Goal: Communication & Community: Answer question/provide support

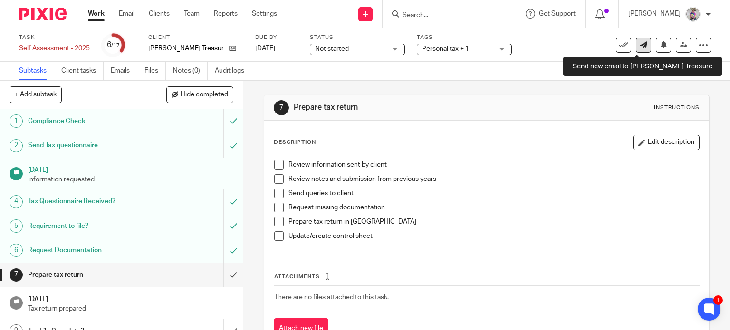
click at [640, 47] on icon at bounding box center [643, 44] width 7 height 7
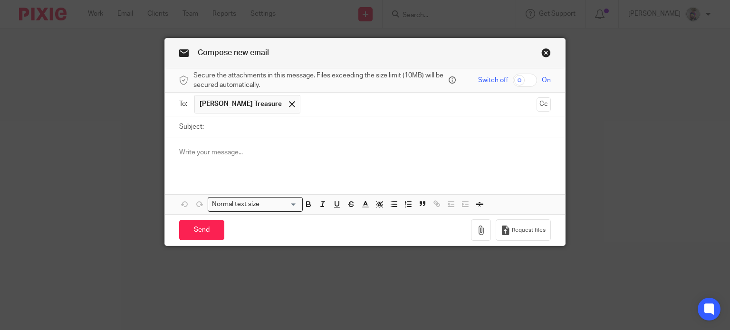
click at [285, 128] on input "Subject:" at bounding box center [380, 126] width 343 height 21
type input "Bank Statement"
click at [251, 161] on div at bounding box center [365, 156] width 401 height 37
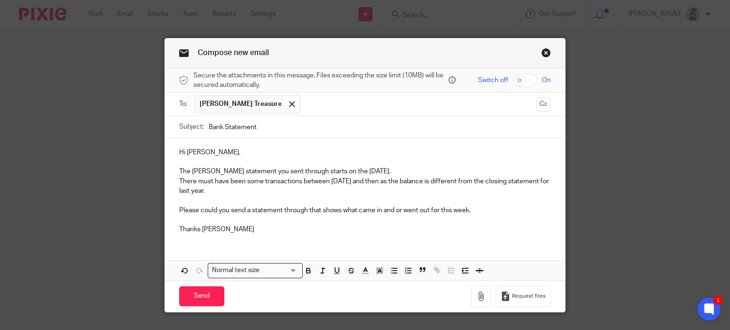
click at [449, 209] on p "Please could you send a statement through that shows what came in and or went o…" at bounding box center [365, 211] width 372 height 10
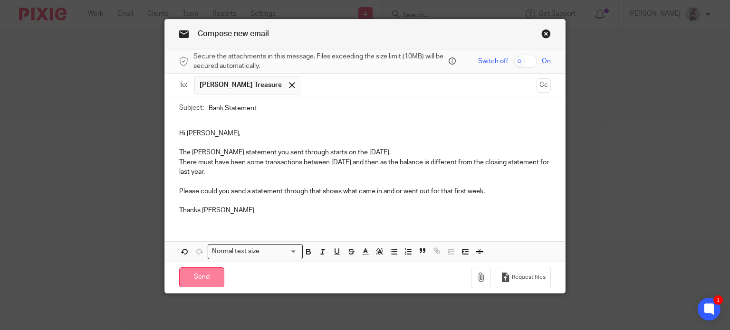
click at [203, 278] on input "Send" at bounding box center [201, 278] width 45 height 20
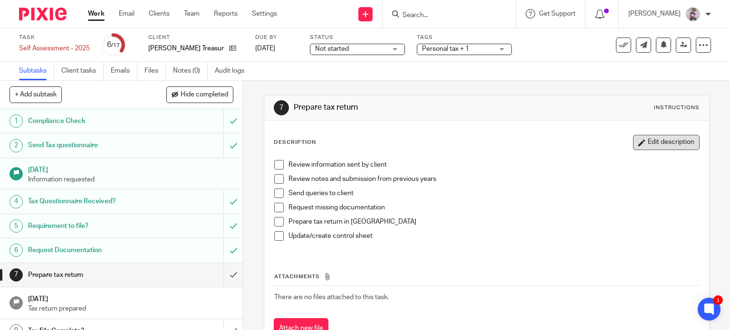
click at [660, 145] on button "Edit description" at bounding box center [666, 142] width 67 height 15
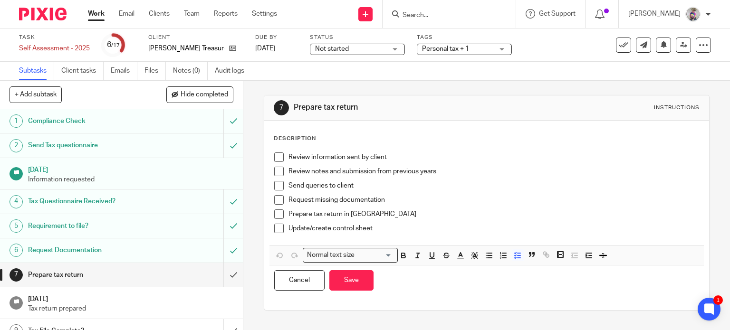
click at [533, 171] on p "Review notes and submission from previous years" at bounding box center [493, 172] width 411 height 10
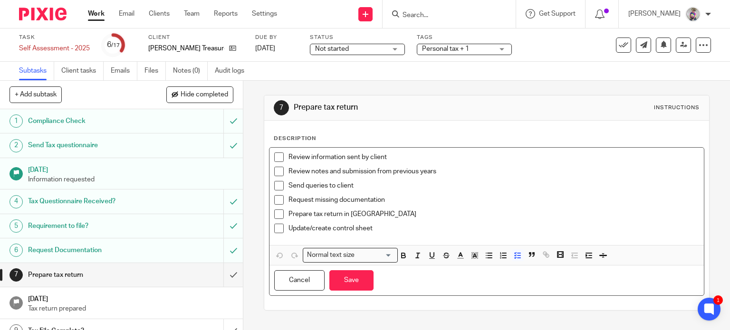
click at [508, 161] on p "Review information sent by client" at bounding box center [493, 158] width 411 height 10
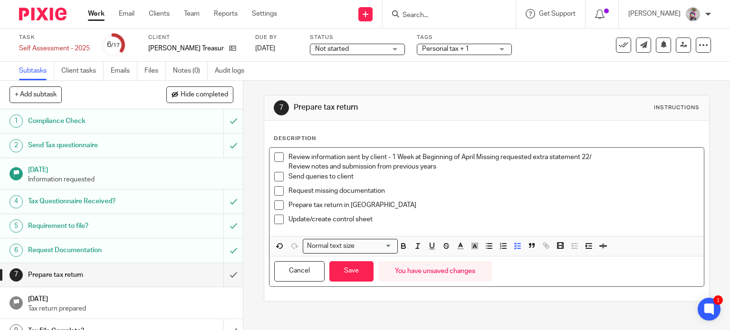
click at [597, 155] on p "Review information sent by client - 1 Week at Beginning of April Missing reques…" at bounding box center [493, 158] width 411 height 10
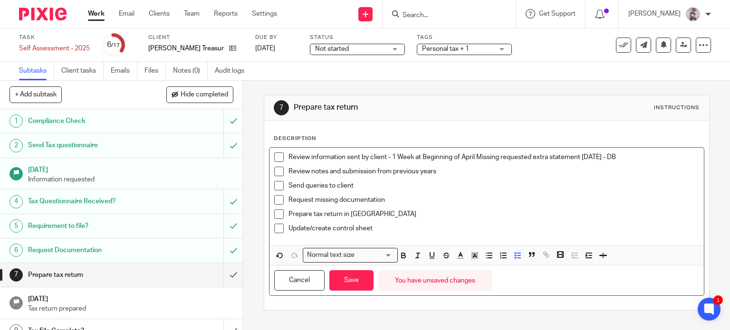
click at [628, 157] on p "Review information sent by client - 1 Week at Beginning of April Missing reques…" at bounding box center [493, 158] width 411 height 10
drag, startPoint x: 384, startPoint y: 156, endPoint x: 661, endPoint y: 154, distance: 277.5
click at [661, 154] on p "Review information sent by client - 1 Week at Beginning of April Missing reques…" at bounding box center [493, 158] width 411 height 10
click at [277, 158] on span at bounding box center [279, 158] width 10 height 10
click at [277, 170] on span at bounding box center [279, 172] width 10 height 10
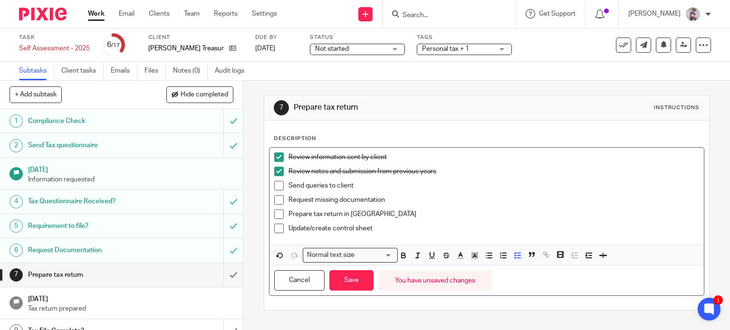
click at [376, 183] on p "Send queries to client" at bounding box center [493, 186] width 411 height 10
click at [277, 185] on span at bounding box center [279, 186] width 10 height 10
click at [414, 201] on p "Request missing documentation" at bounding box center [493, 200] width 411 height 10
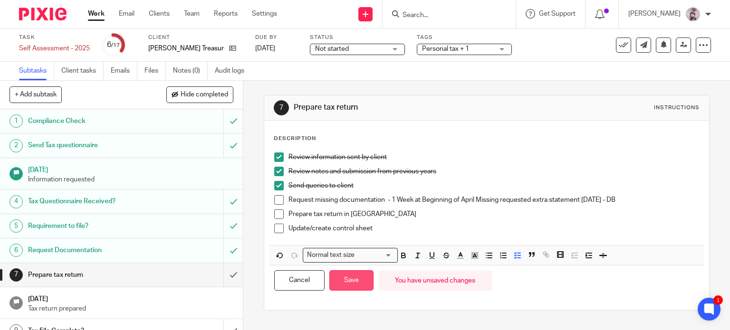
click at [350, 277] on button "Save" at bounding box center [351, 280] width 44 height 20
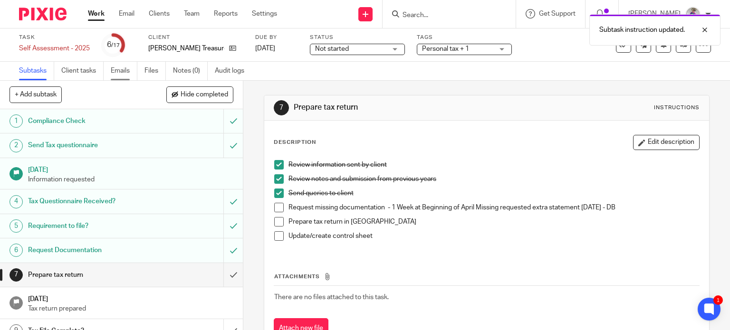
click at [124, 71] on link "Emails" at bounding box center [124, 71] width 27 height 19
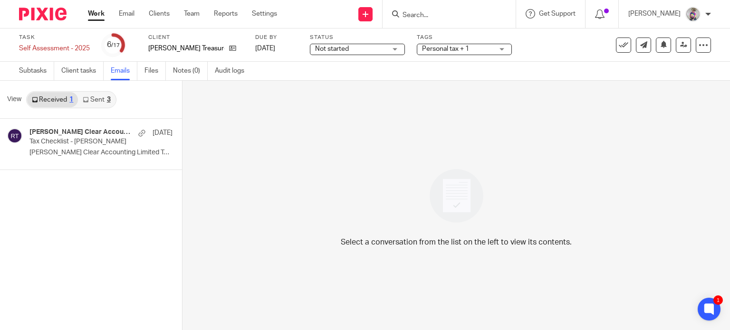
click at [87, 98] on icon at bounding box center [86, 100] width 6 height 6
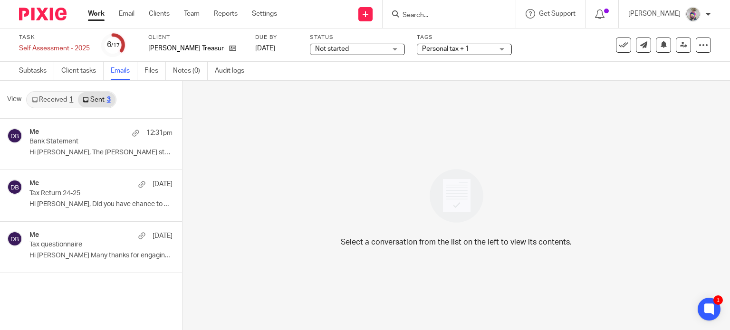
click at [57, 97] on link "Received 1" at bounding box center [52, 99] width 51 height 15
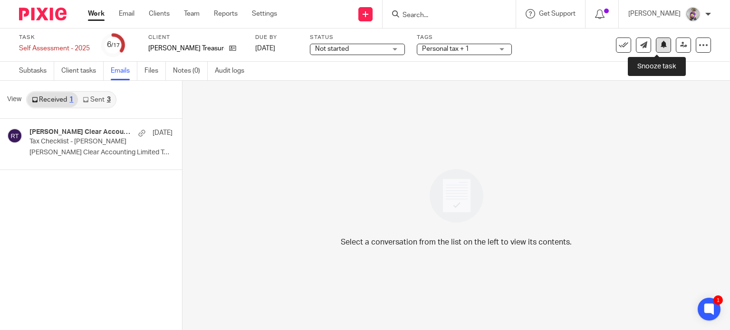
click at [660, 44] on icon at bounding box center [663, 44] width 7 height 7
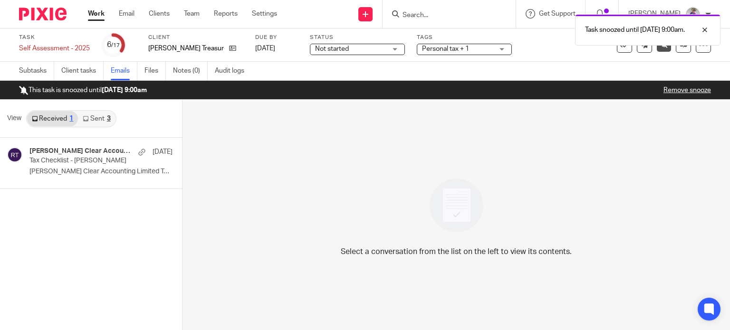
click at [97, 15] on link "Work" at bounding box center [96, 14] width 17 height 10
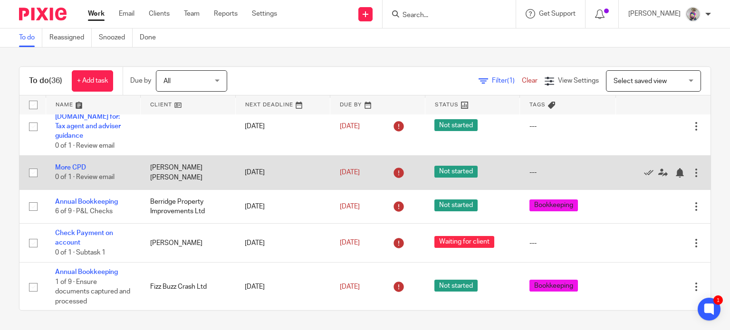
scroll to position [17, 0]
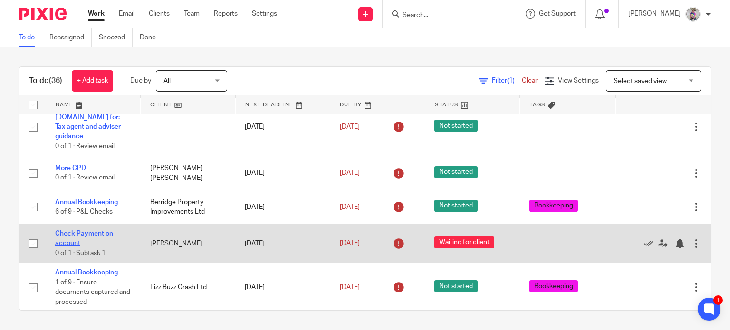
click at [96, 230] on link "Check Payment on account" at bounding box center [84, 238] width 58 height 16
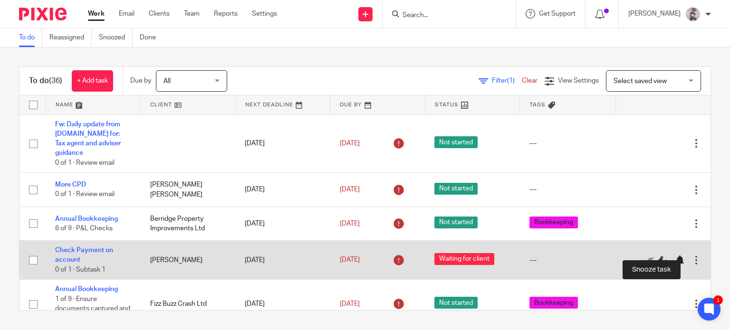
click at [675, 256] on div at bounding box center [680, 261] width 10 height 10
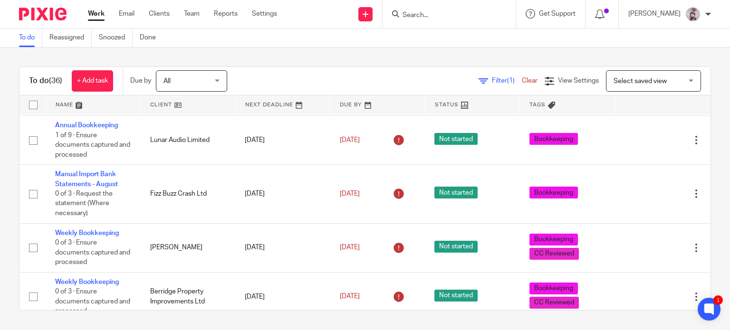
scroll to position [178, 0]
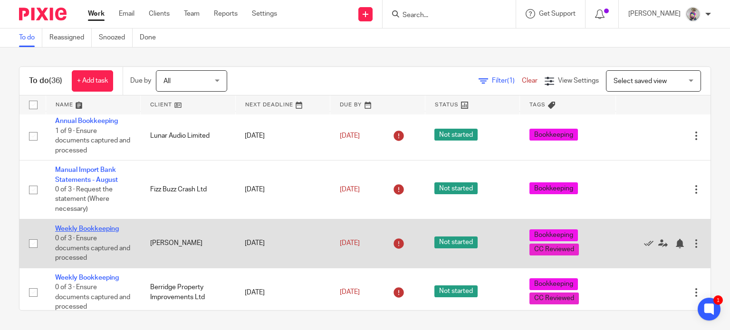
click at [87, 226] on link "Weekly Bookkeeping" at bounding box center [87, 229] width 64 height 7
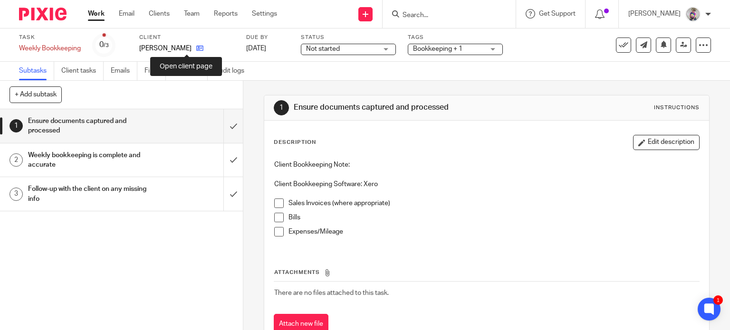
click at [196, 48] on icon at bounding box center [199, 48] width 7 height 7
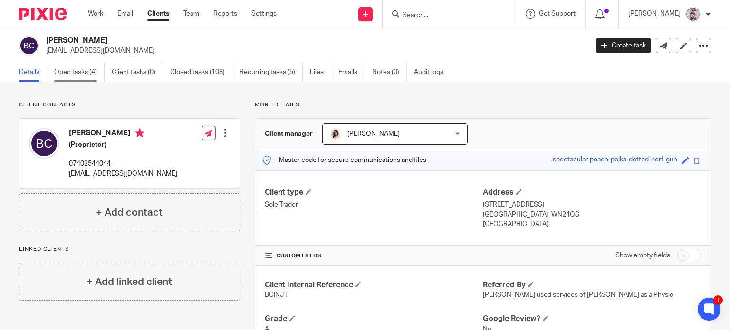
click at [80, 72] on link "Open tasks (4)" at bounding box center [79, 72] width 50 height 19
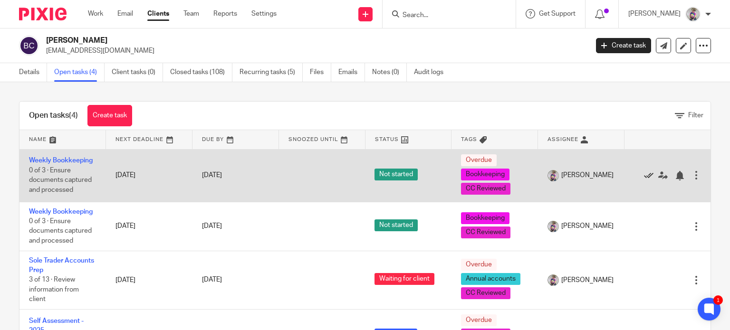
click at [644, 171] on icon at bounding box center [649, 176] width 10 height 10
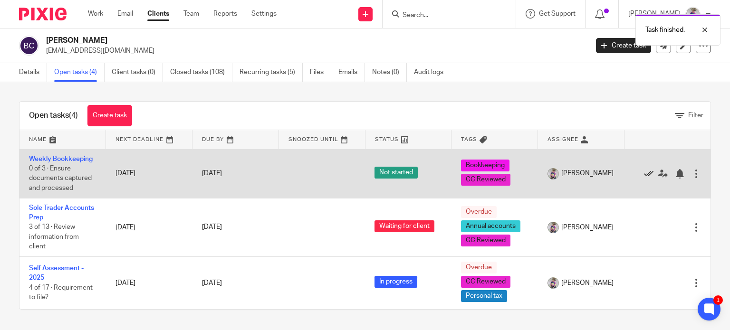
click at [644, 175] on icon at bounding box center [649, 174] width 10 height 10
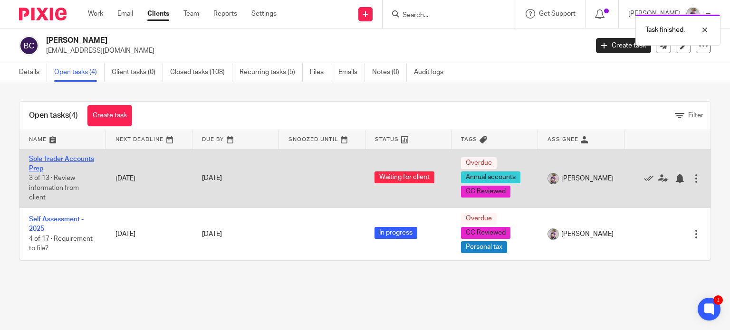
click at [64, 156] on link "Sole Trader Accounts Prep" at bounding box center [61, 164] width 65 height 16
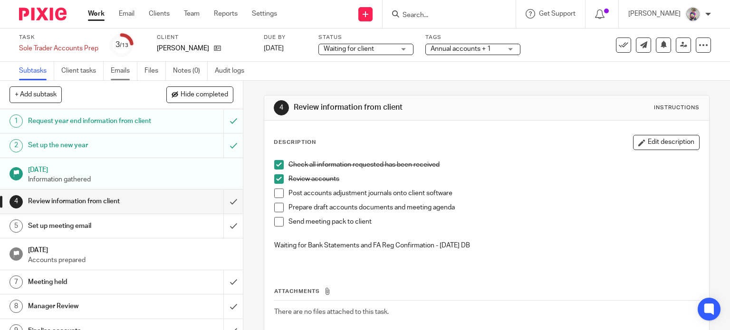
click at [116, 70] on link "Emails" at bounding box center [124, 71] width 27 height 19
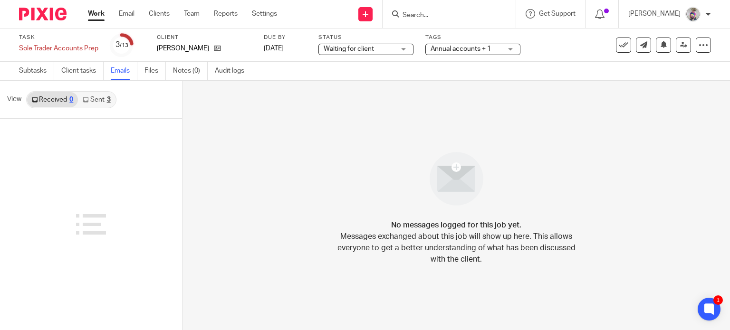
click at [98, 98] on link "Sent 3" at bounding box center [96, 99] width 37 height 15
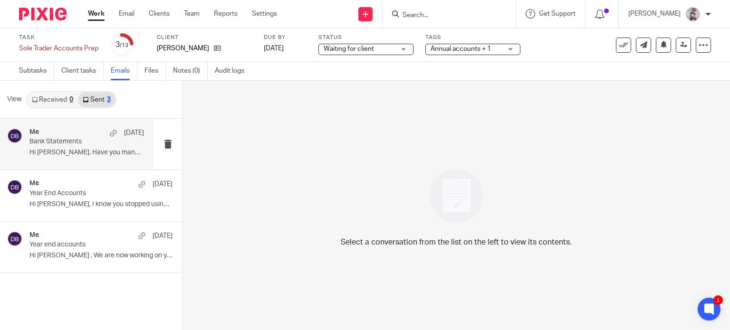
click at [58, 143] on p "Bank Statements" at bounding box center [75, 142] width 92 height 8
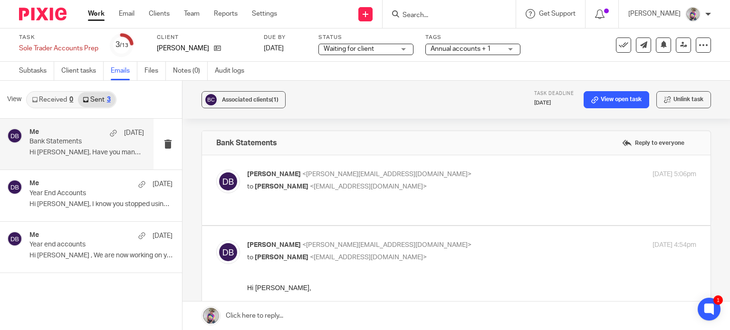
scroll to position [1, 0]
click at [624, 143] on label "Reply to everyone" at bounding box center [653, 142] width 67 height 14
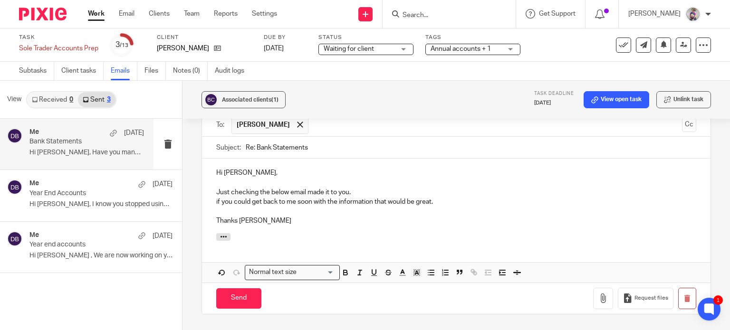
scroll to position [388, 0]
click at [243, 287] on input "Send" at bounding box center [238, 297] width 45 height 20
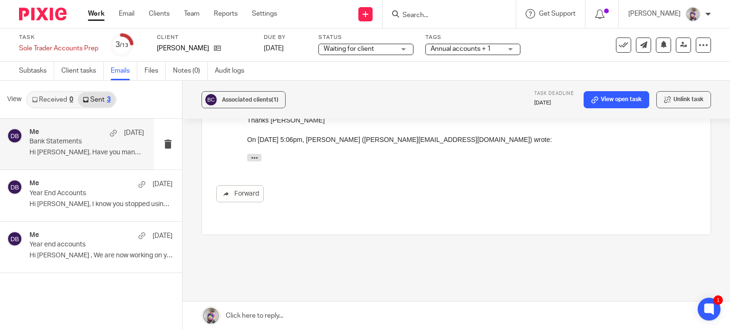
click at [102, 99] on link "Sent 3" at bounding box center [96, 99] width 37 height 15
click at [64, 99] on link "Received 0" at bounding box center [52, 99] width 51 height 15
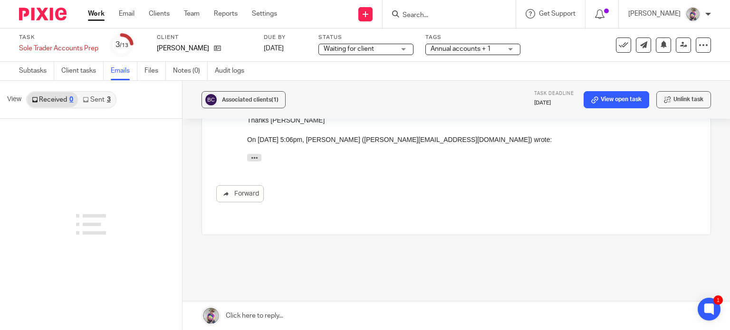
click at [99, 98] on link "Sent 3" at bounding box center [96, 99] width 37 height 15
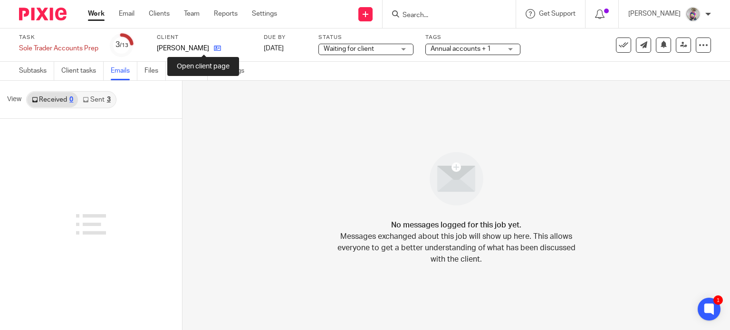
click at [214, 47] on icon at bounding box center [217, 48] width 7 height 7
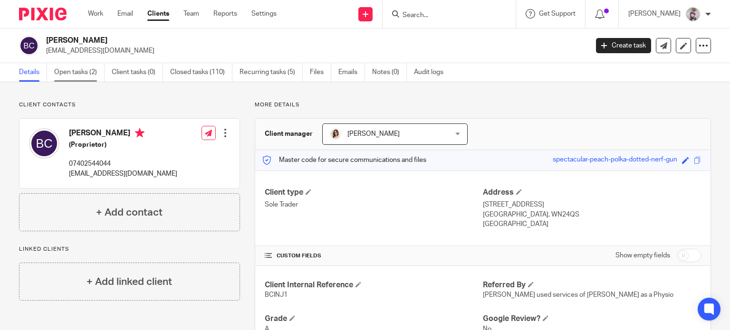
click at [76, 69] on link "Open tasks (2)" at bounding box center [79, 72] width 50 height 19
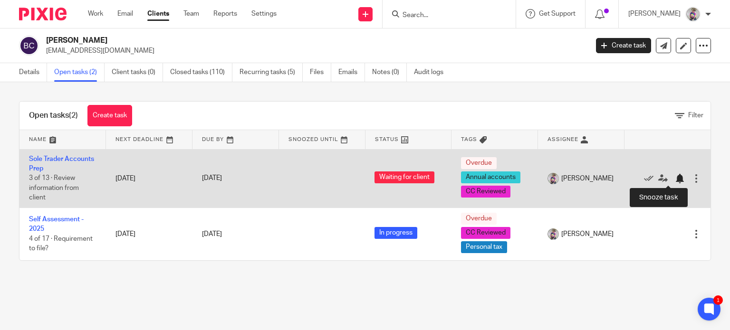
click at [675, 180] on div at bounding box center [680, 179] width 10 height 10
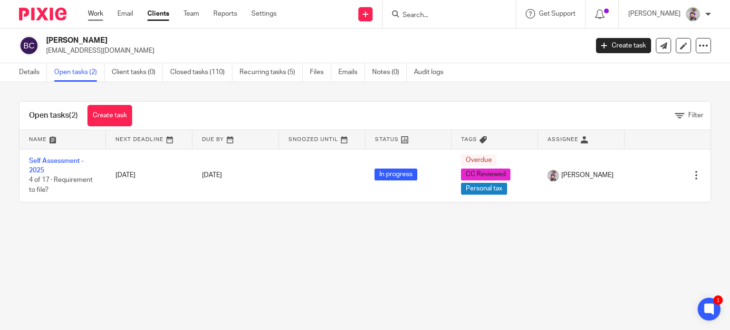
click at [94, 14] on link "Work" at bounding box center [95, 14] width 15 height 10
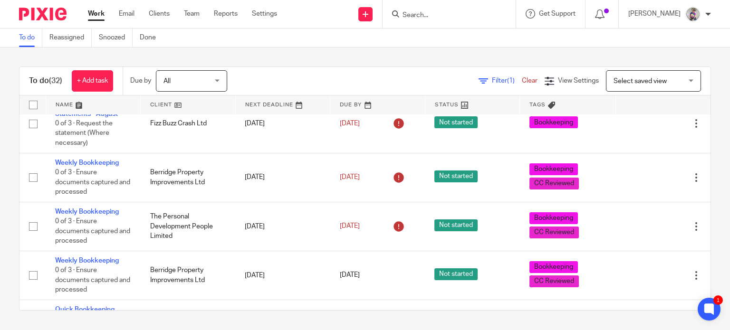
scroll to position [243, 0]
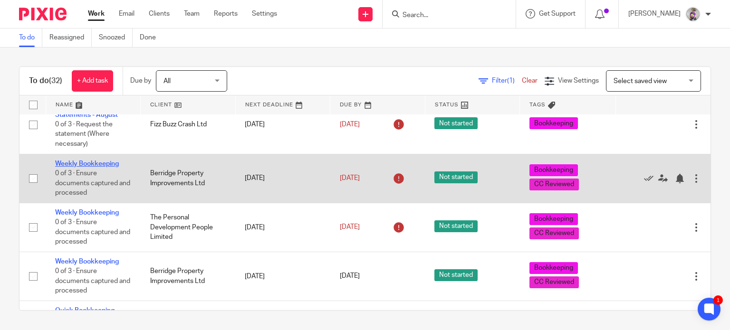
click at [93, 161] on link "Weekly Bookkeeping" at bounding box center [87, 164] width 64 height 7
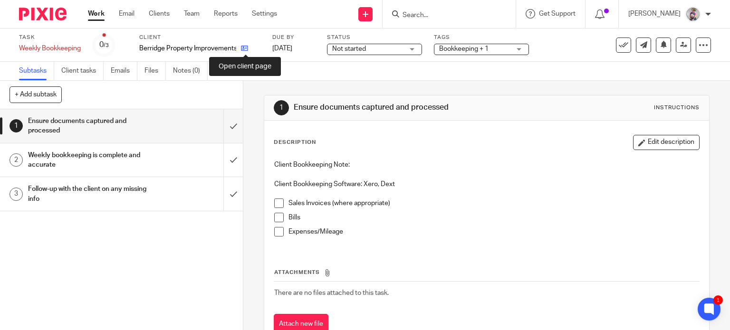
click at [246, 47] on icon at bounding box center [244, 48] width 7 height 7
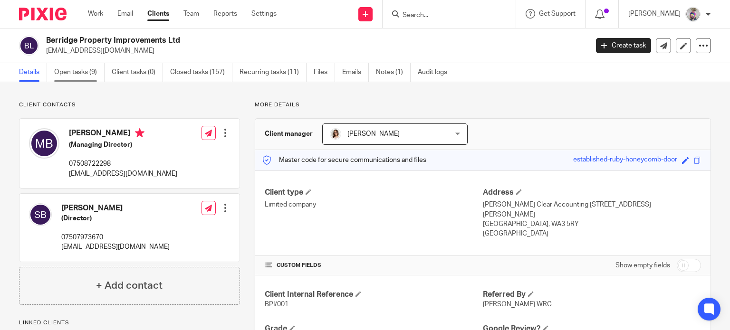
click at [82, 74] on link "Open tasks (9)" at bounding box center [79, 72] width 50 height 19
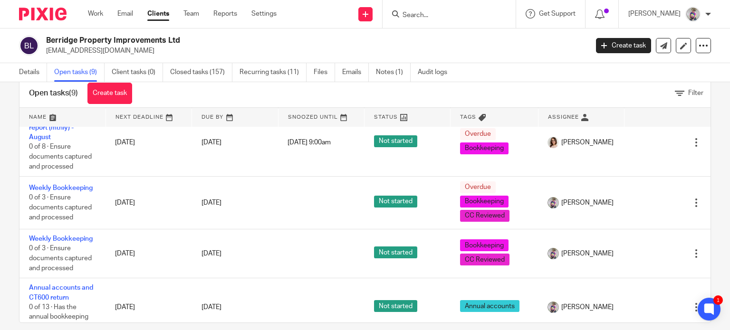
scroll to position [269, 0]
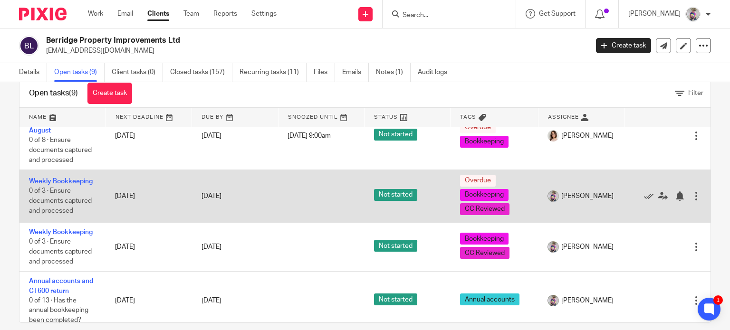
click at [691, 191] on div at bounding box center [696, 196] width 10 height 10
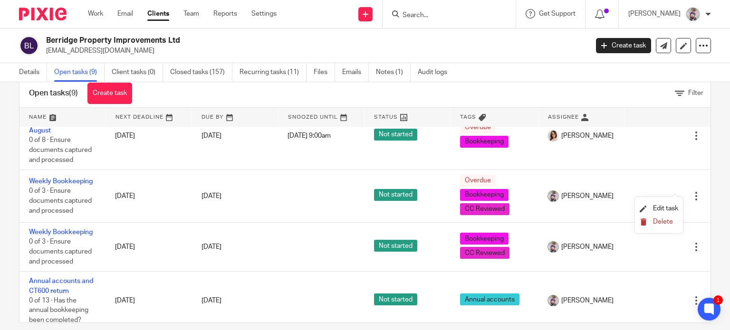
click at [658, 220] on span "Delete" at bounding box center [663, 222] width 20 height 7
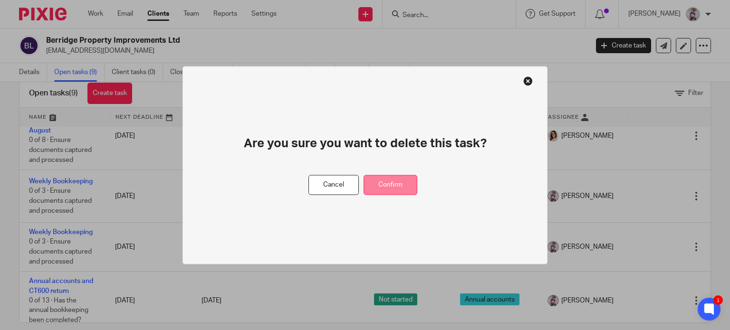
click at [390, 185] on button "Confirm" at bounding box center [390, 185] width 54 height 20
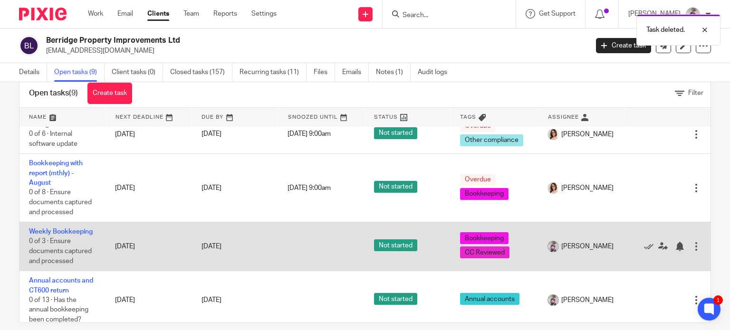
scroll to position [34, 0]
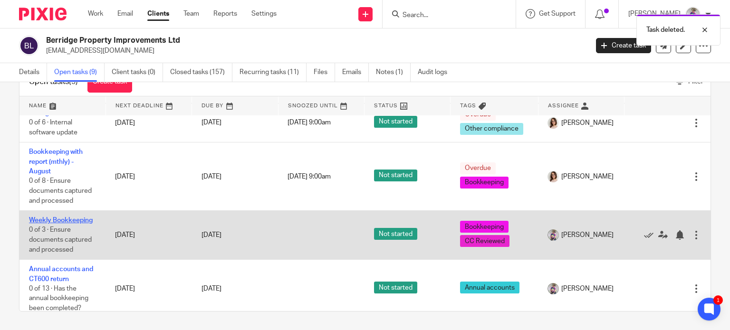
click at [75, 217] on link "Weekly Bookkeeping" at bounding box center [61, 220] width 64 height 7
